Goal: Information Seeking & Learning: Learn about a topic

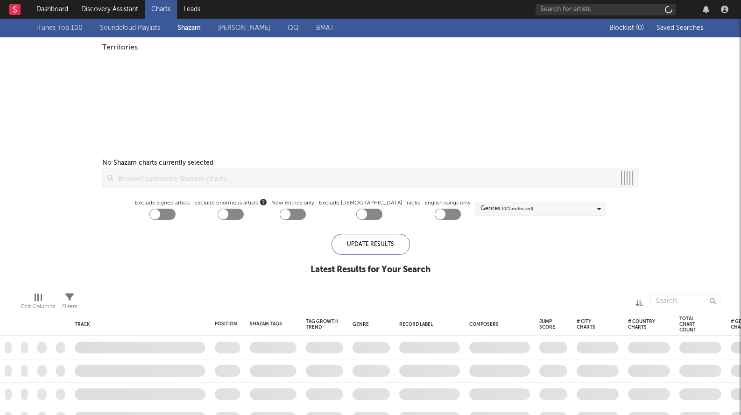
checkbox input "true"
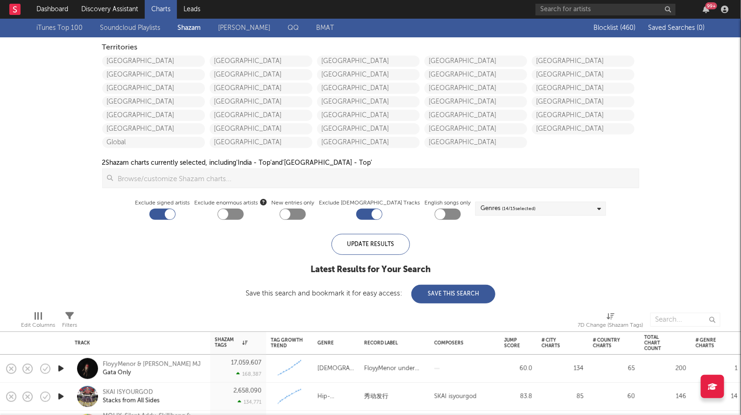
click at [173, 55] on div "[GEOGRAPHIC_DATA] [GEOGRAPHIC_DATA] [GEOGRAPHIC_DATA] [GEOGRAPHIC_DATA] [GEOGRA…" at bounding box center [155, 100] width 107 height 95
click at [172, 60] on link "[GEOGRAPHIC_DATA]" at bounding box center [153, 61] width 103 height 11
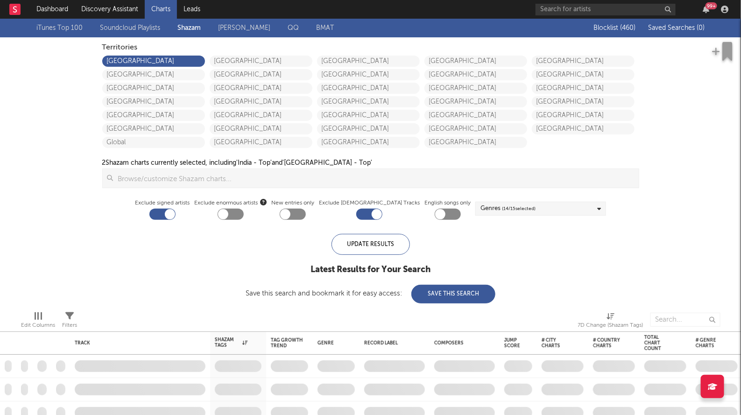
checkbox input "true"
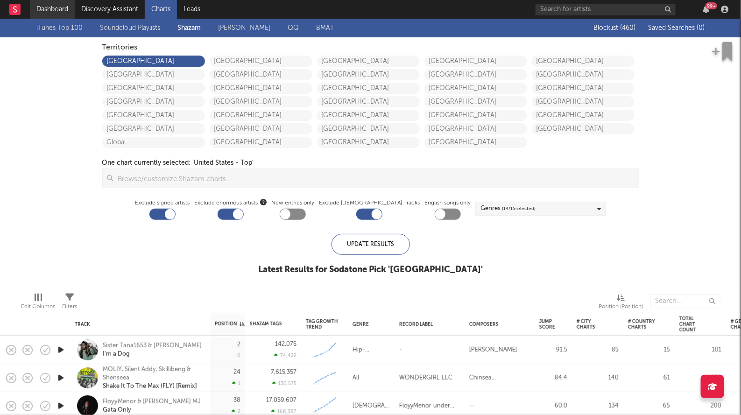
click at [51, 5] on link "Dashboard" at bounding box center [52, 9] width 45 height 19
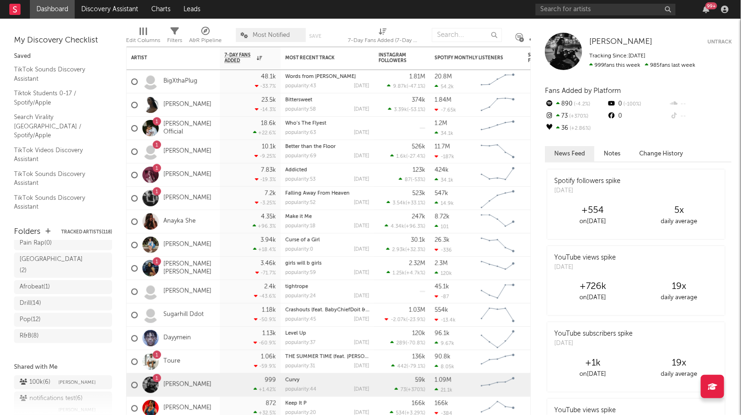
scroll to position [172, 0]
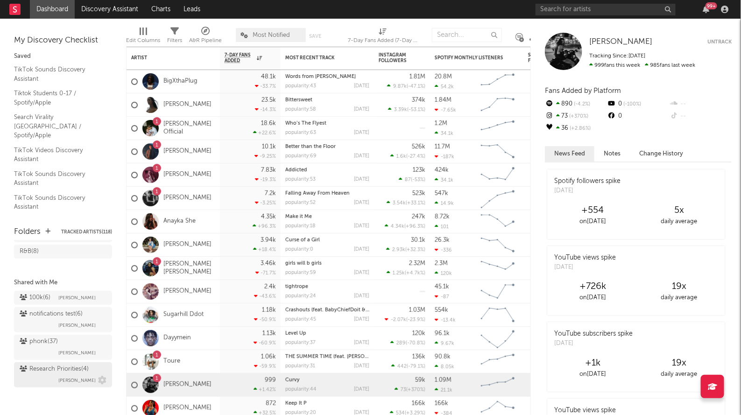
click at [61, 376] on span "Brendan Condron" at bounding box center [76, 380] width 37 height 11
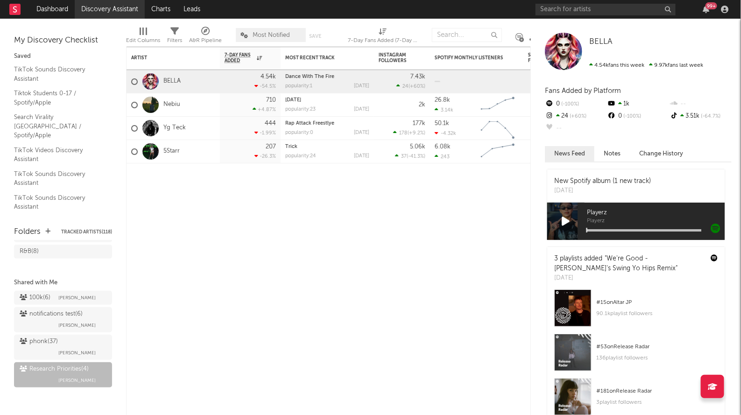
click at [112, 18] on link "Discovery Assistant" at bounding box center [110, 9] width 70 height 19
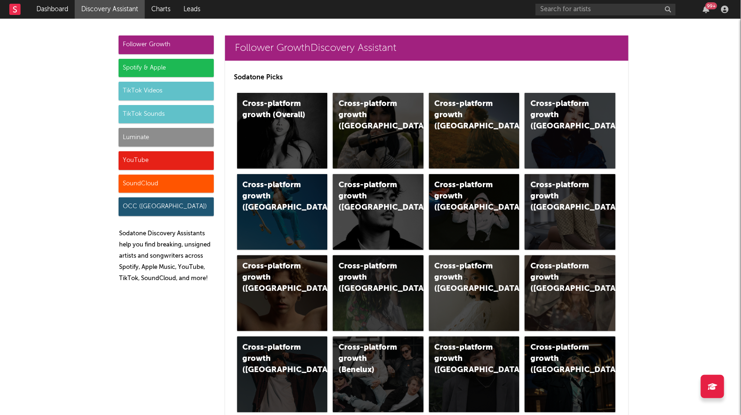
click at [168, 141] on div "Luminate" at bounding box center [166, 137] width 95 height 19
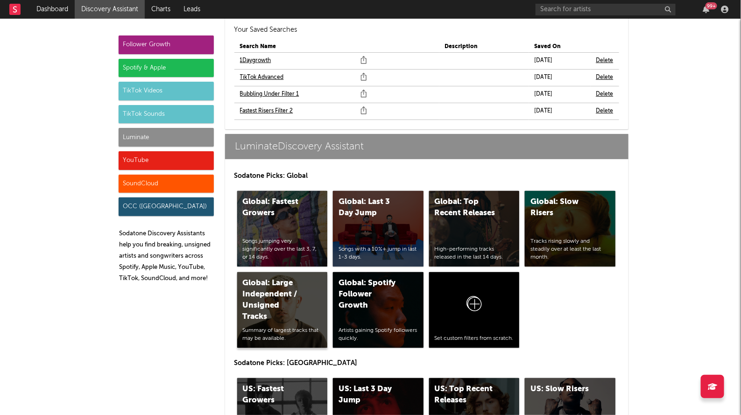
scroll to position [4258, 0]
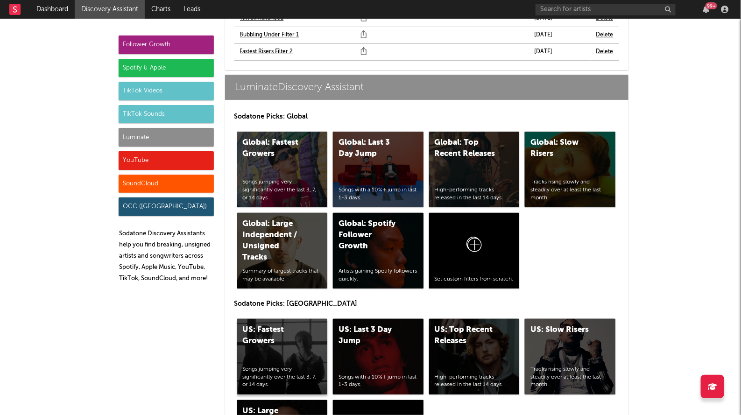
click at [267, 324] on div "US: Fastest Growers" at bounding box center [274, 335] width 63 height 22
click at [452, 324] on div "US: Top Recent Releases" at bounding box center [466, 335] width 63 height 22
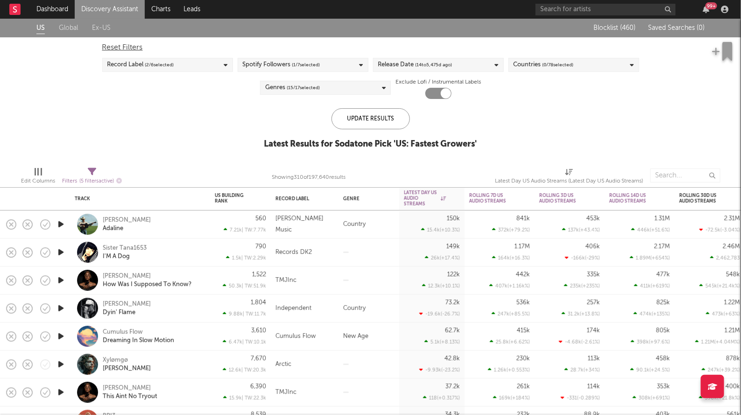
click at [429, 63] on span "( 14 to [DATE])" at bounding box center [433, 64] width 37 height 11
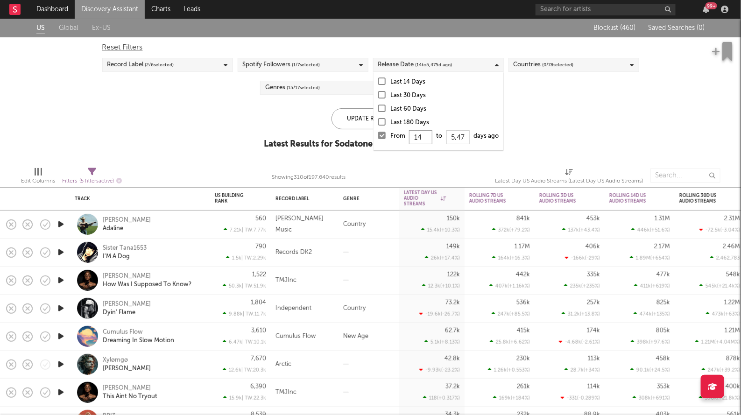
click at [422, 138] on input "14" at bounding box center [420, 137] width 23 height 14
type input "1"
type input "0"
click at [361, 123] on div "Update Results" at bounding box center [370, 118] width 78 height 21
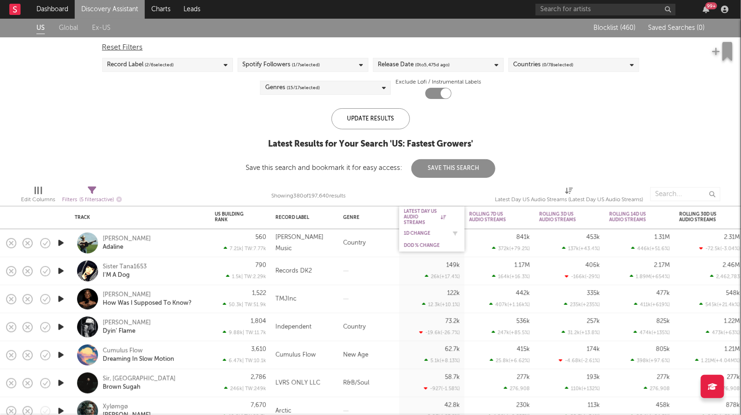
click at [417, 233] on div "1D Change" at bounding box center [425, 234] width 42 height 6
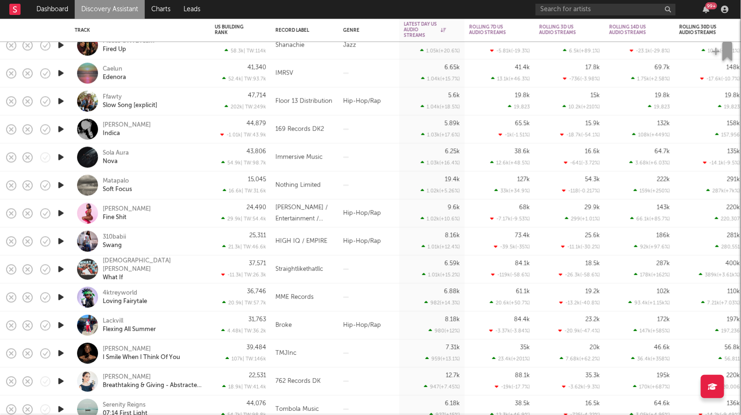
click at [59, 124] on icon "button" at bounding box center [61, 129] width 10 height 12
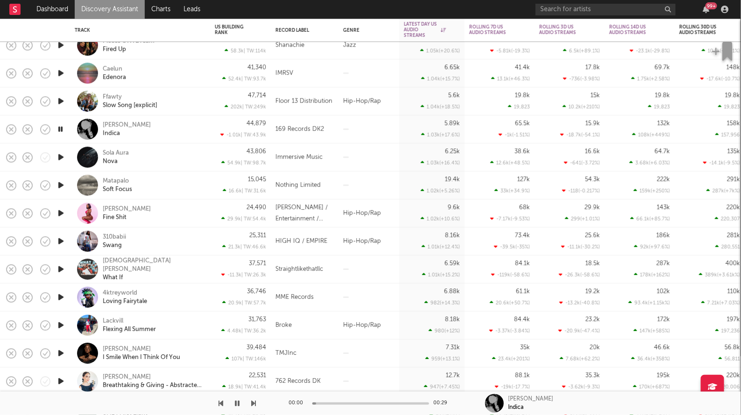
click at [59, 124] on icon "button" at bounding box center [60, 129] width 9 height 12
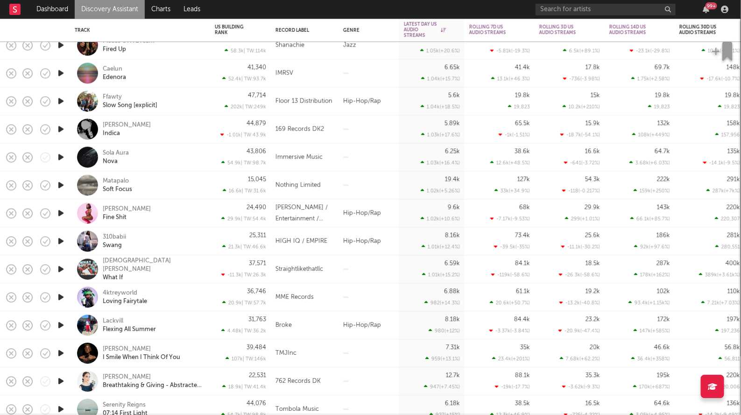
click at [62, 100] on icon "button" at bounding box center [61, 101] width 10 height 12
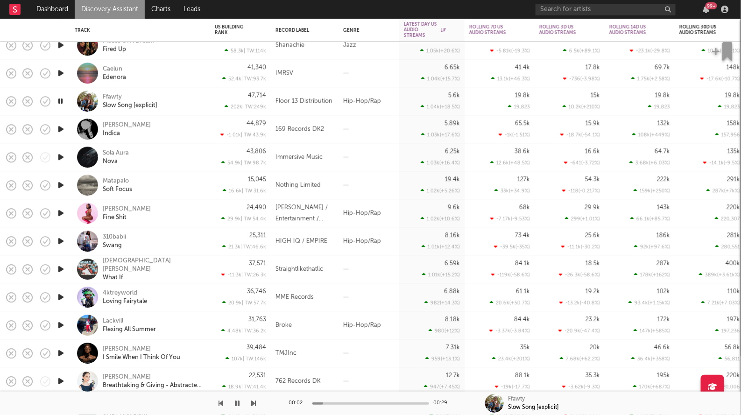
click at [62, 100] on icon "button" at bounding box center [60, 101] width 9 height 12
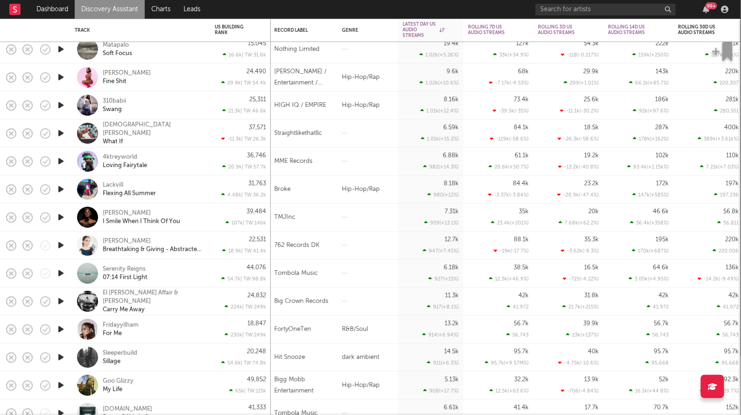
click at [63, 107] on icon "button" at bounding box center [61, 105] width 10 height 12
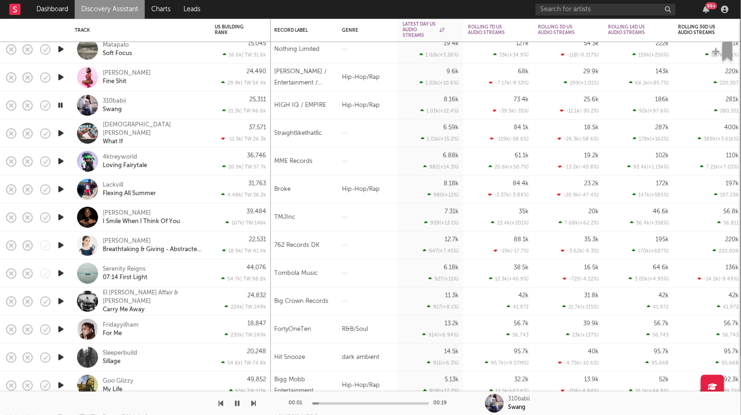
click at [63, 107] on icon "button" at bounding box center [60, 105] width 9 height 12
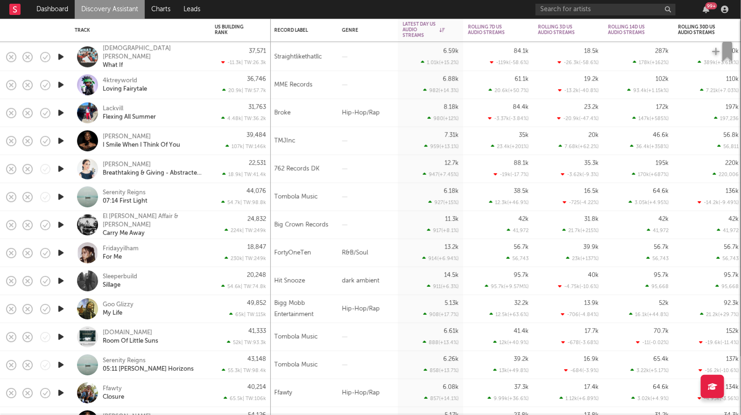
click at [61, 119] on icon "button" at bounding box center [61, 113] width 10 height 12
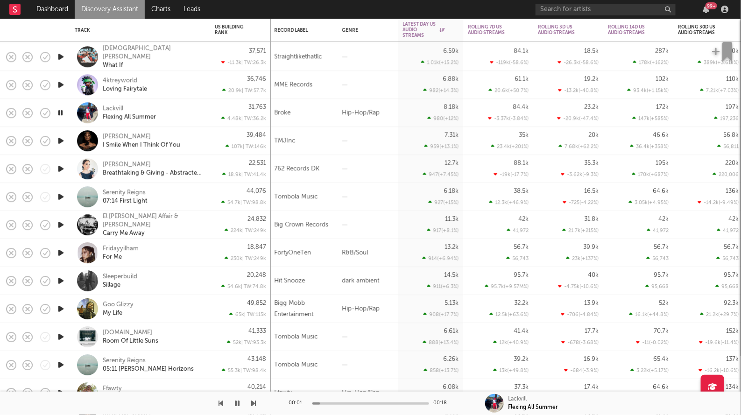
click at [61, 119] on icon "button" at bounding box center [60, 113] width 9 height 12
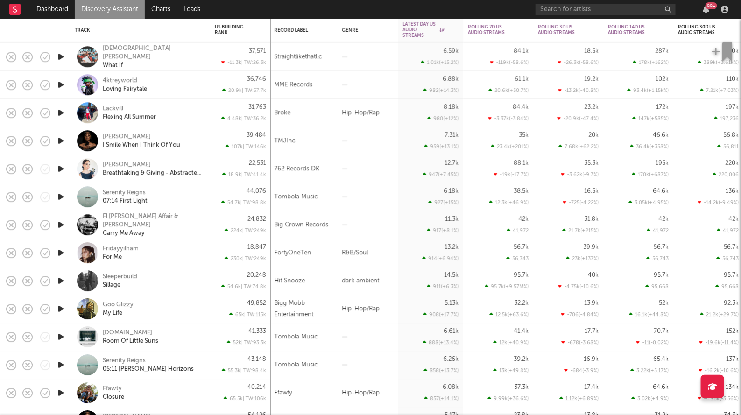
click at [62, 310] on icon "button" at bounding box center [61, 309] width 10 height 12
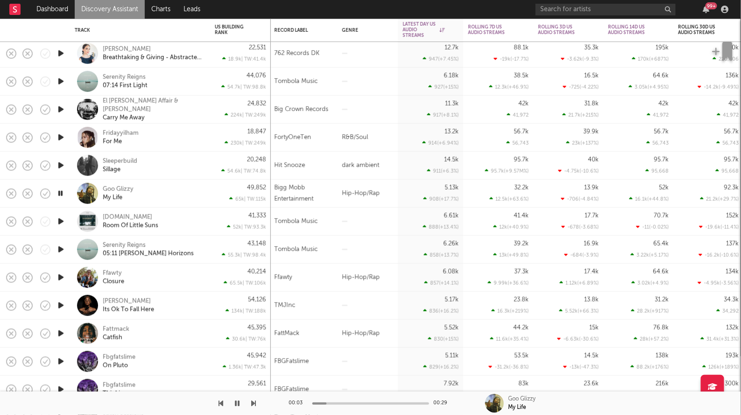
click at [60, 193] on icon "button" at bounding box center [60, 194] width 9 height 12
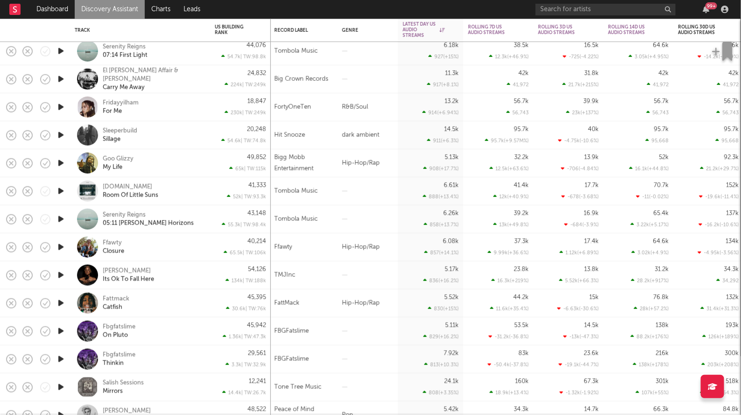
click at [60, 106] on icon "button" at bounding box center [61, 107] width 10 height 12
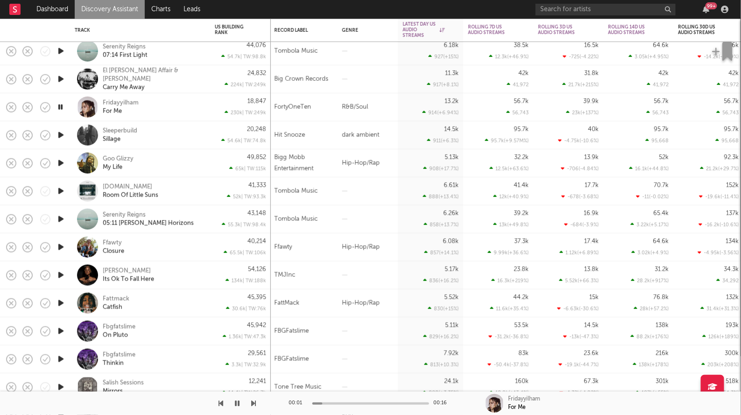
click at [60, 106] on icon "button" at bounding box center [60, 107] width 9 height 12
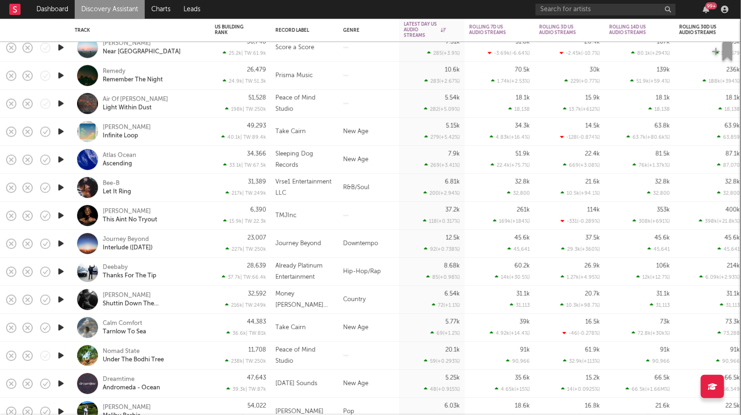
click at [59, 186] on icon "button" at bounding box center [61, 188] width 10 height 12
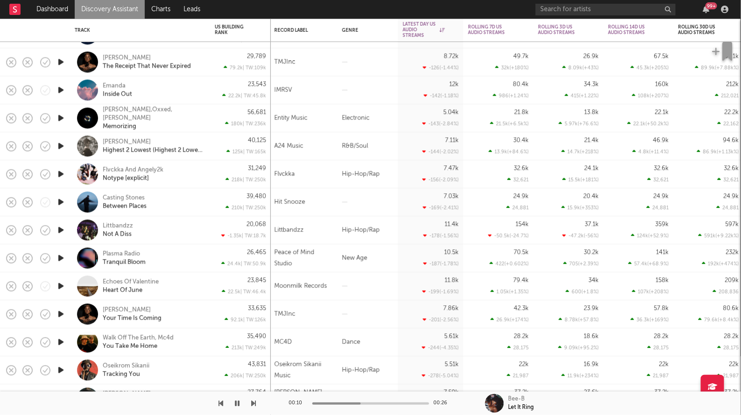
click at [63, 147] on icon "button" at bounding box center [61, 147] width 10 height 12
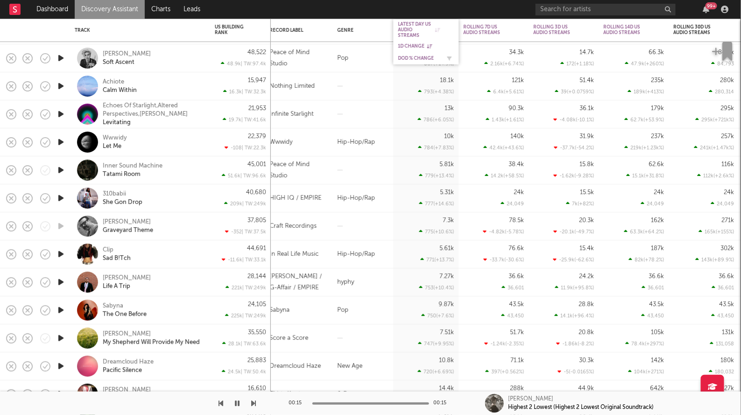
click at [409, 57] on div "DoD % Change" at bounding box center [419, 59] width 42 height 6
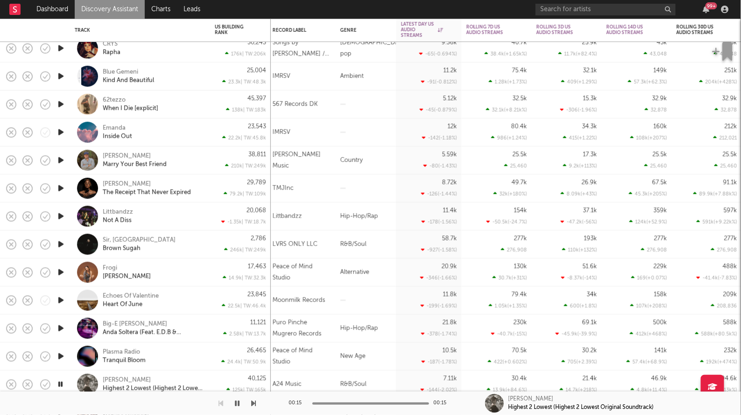
click at [66, 107] on div at bounding box center [60, 105] width 19 height 28
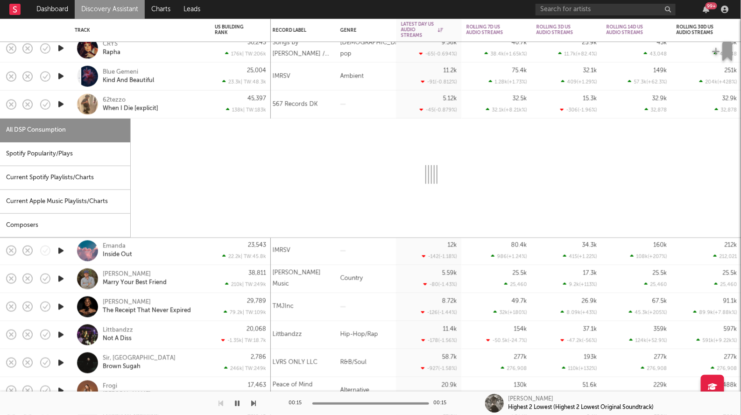
select select "1w"
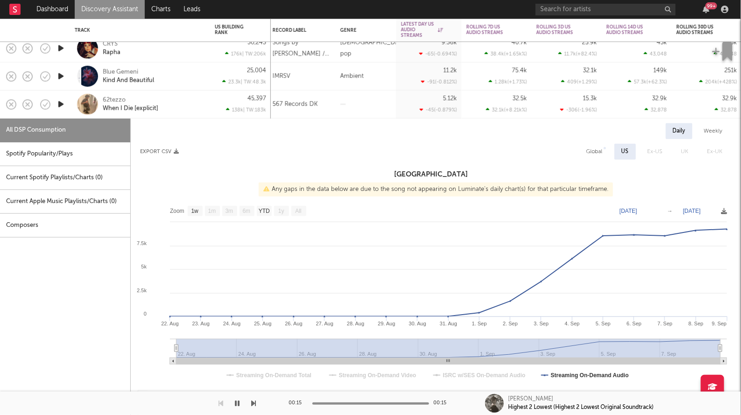
click at [71, 98] on div "62tezzo When I Die [explicit]" at bounding box center [140, 105] width 140 height 28
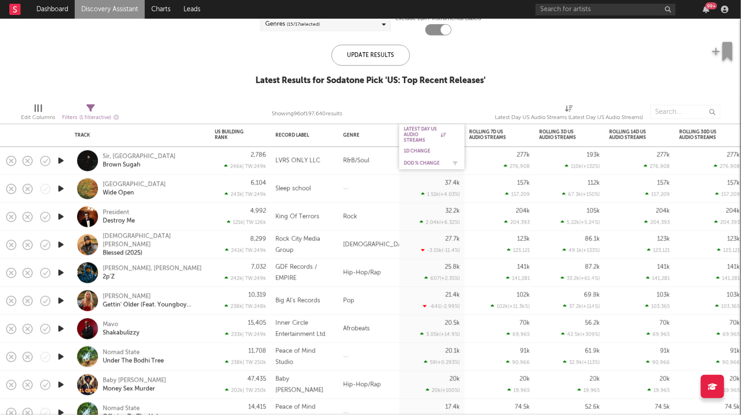
click at [429, 162] on div "DoD % Change" at bounding box center [425, 164] width 42 height 6
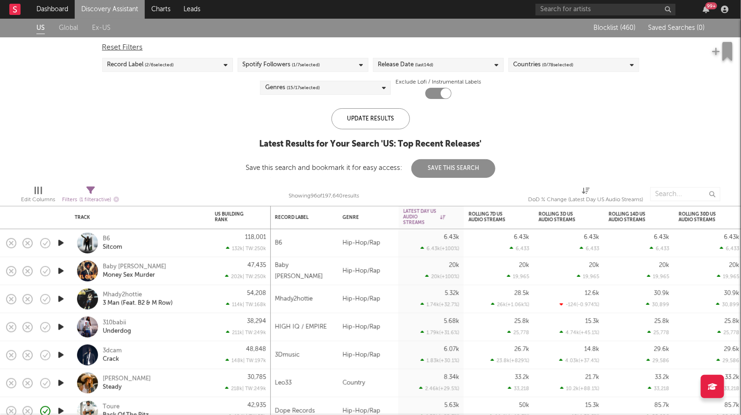
click at [418, 61] on span "(last 14 d)" at bounding box center [424, 64] width 18 height 11
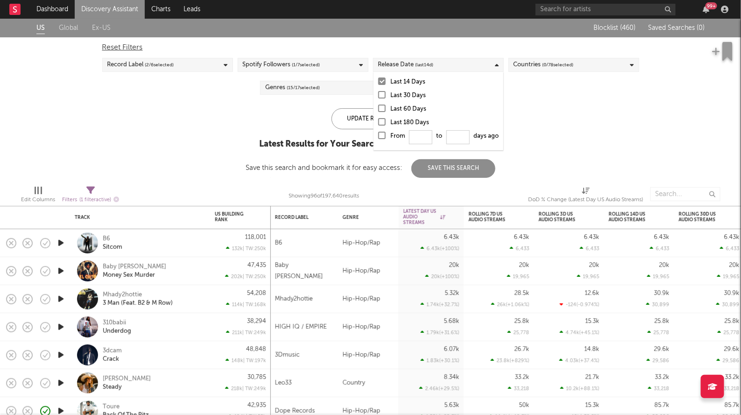
click at [379, 135] on div at bounding box center [381, 135] width 7 height 7
click at [378, 135] on input "From to days ago" at bounding box center [378, 138] width 0 height 15
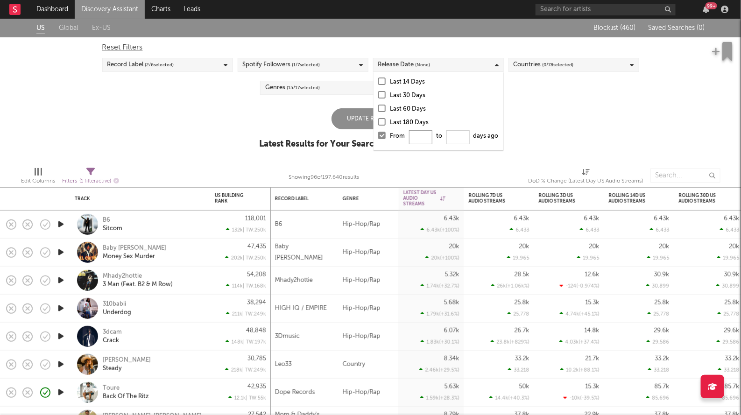
click at [420, 135] on input "From to days ago" at bounding box center [420, 137] width 23 height 14
type input "0"
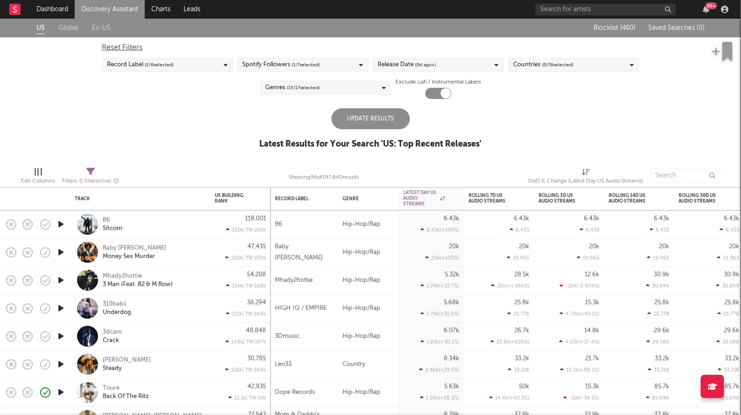
click at [339, 118] on div "Update Results" at bounding box center [370, 118] width 78 height 21
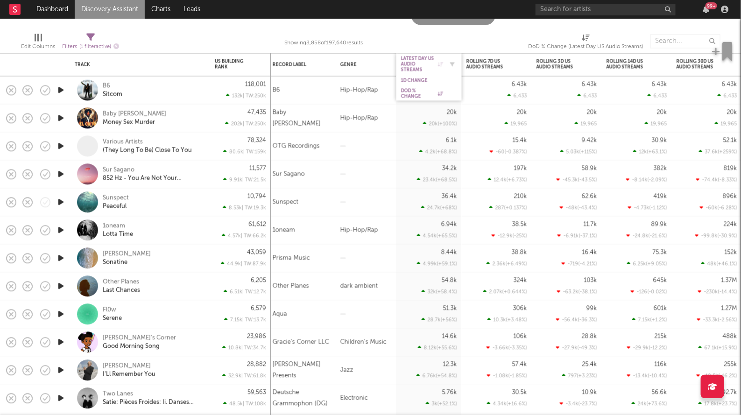
click at [410, 63] on div "Latest Day US Audio Streams" at bounding box center [422, 64] width 42 height 17
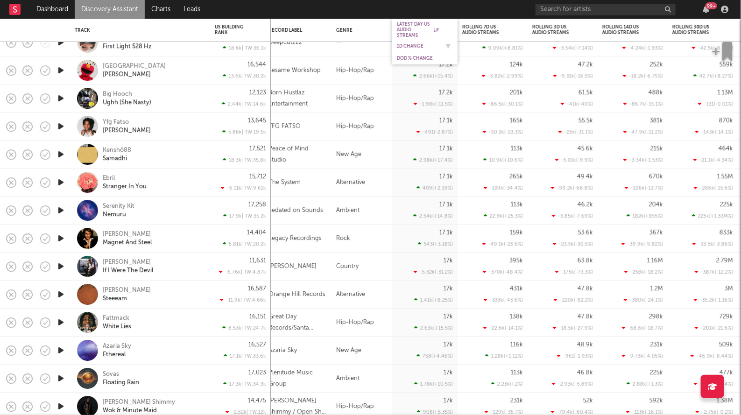
click at [411, 44] on div "1D Change" at bounding box center [418, 46] width 42 height 6
